Goal: Information Seeking & Learning: Learn about a topic

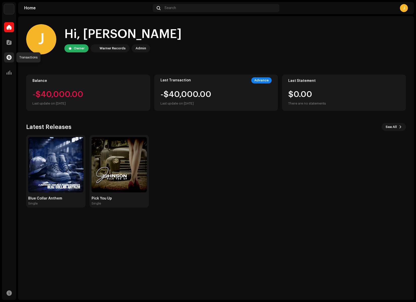
click at [9, 59] on span at bounding box center [9, 57] width 5 height 4
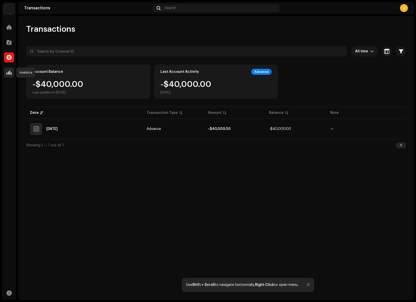
click at [10, 72] on span at bounding box center [9, 72] width 5 height 4
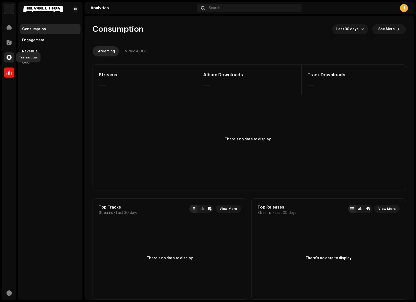
click at [10, 58] on span at bounding box center [9, 57] width 5 height 4
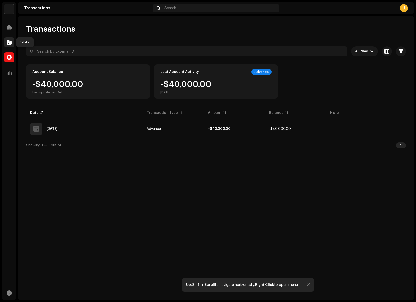
click at [8, 43] on span at bounding box center [9, 42] width 5 height 4
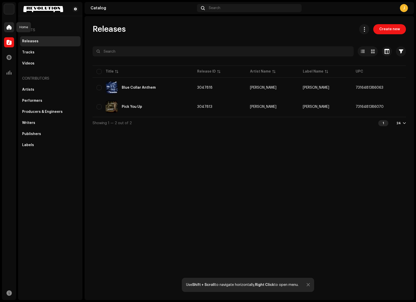
click at [6, 28] on div at bounding box center [9, 27] width 10 height 10
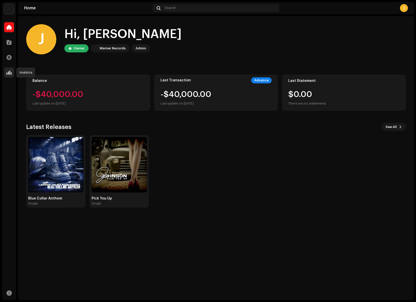
click at [10, 72] on span at bounding box center [9, 72] width 5 height 4
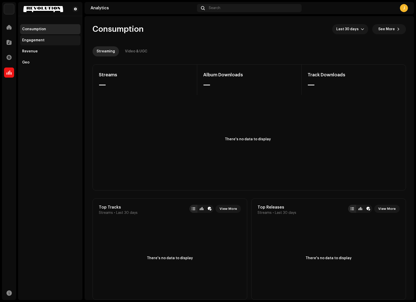
click at [31, 39] on div "Engagement" at bounding box center [33, 40] width 22 height 4
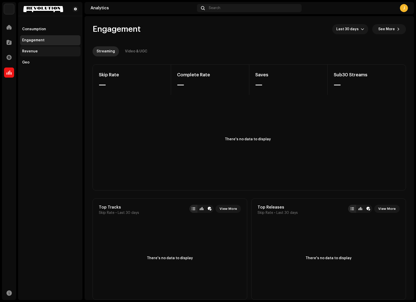
click at [29, 51] on div "Revenue" at bounding box center [30, 51] width 16 height 4
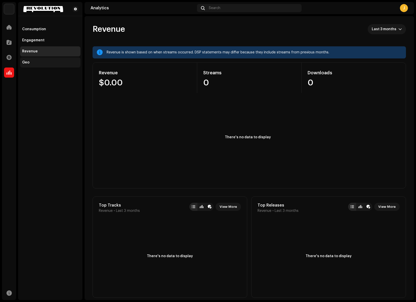
click at [26, 63] on div "Geo" at bounding box center [25, 62] width 7 height 4
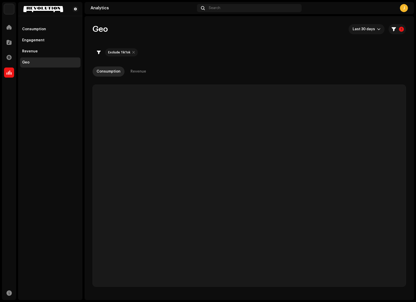
checkbox input "true"
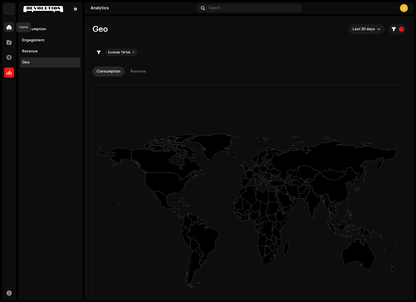
click at [7, 28] on span at bounding box center [9, 27] width 5 height 4
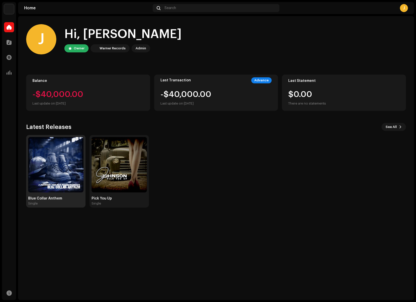
click at [44, 170] on img at bounding box center [55, 164] width 55 height 55
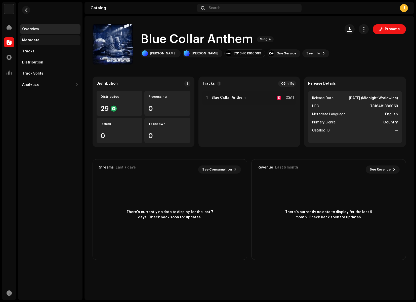
click at [31, 39] on div "Metadata" at bounding box center [30, 40] width 17 height 4
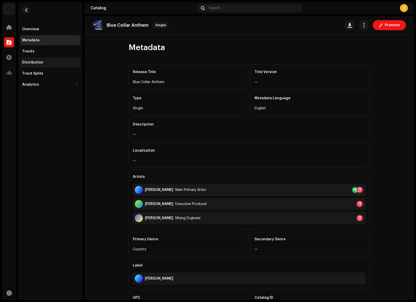
click at [37, 62] on div "Distribution" at bounding box center [32, 62] width 21 height 4
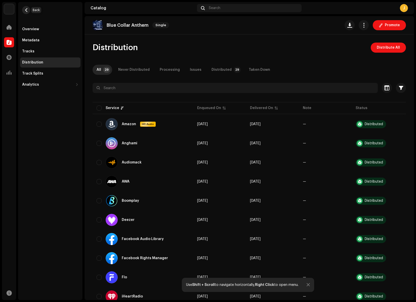
click at [27, 9] on span "button" at bounding box center [26, 10] width 4 height 4
